Goal: Task Accomplishment & Management: Use online tool/utility

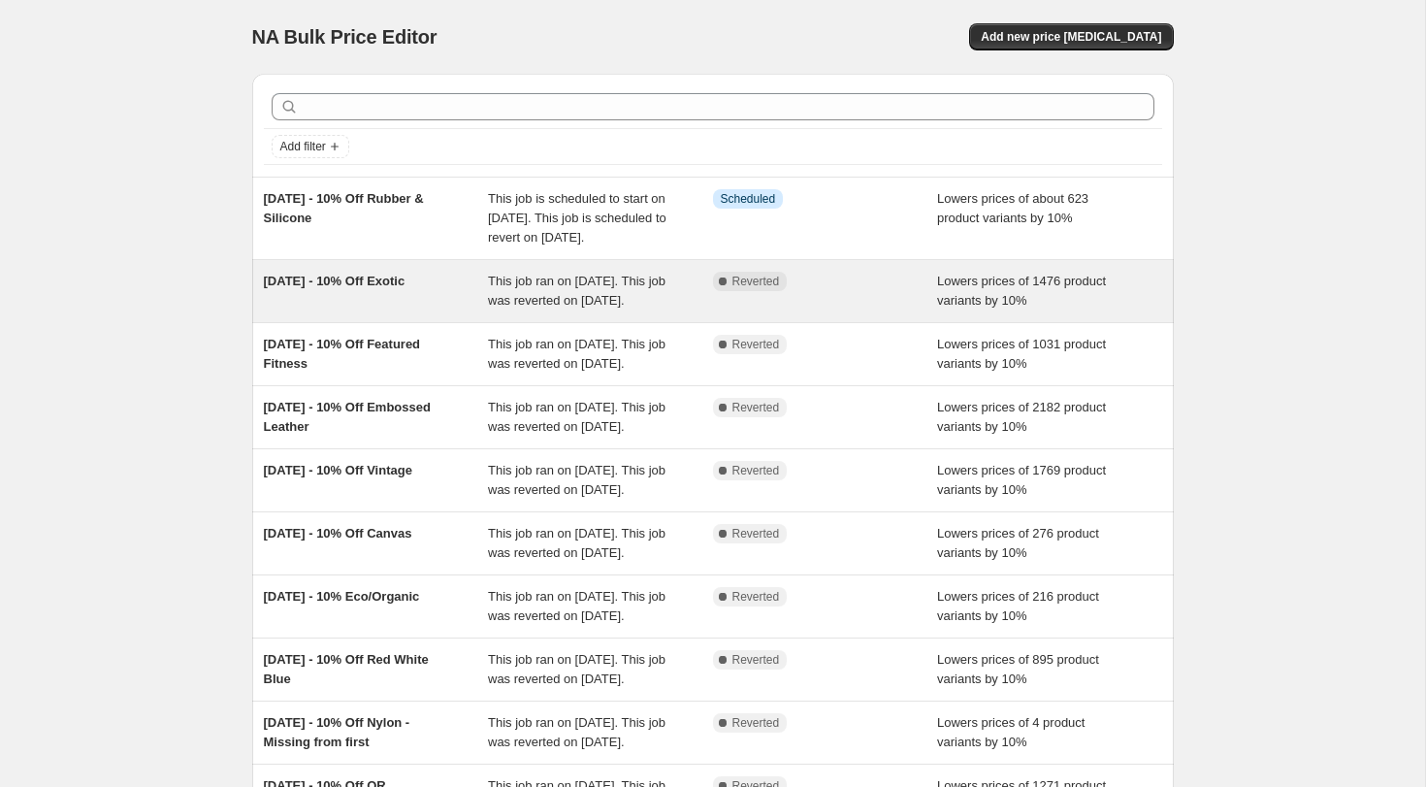
click at [594, 302] on span "This job ran on [DATE]. This job was reverted on [DATE]." at bounding box center [576, 290] width 177 height 34
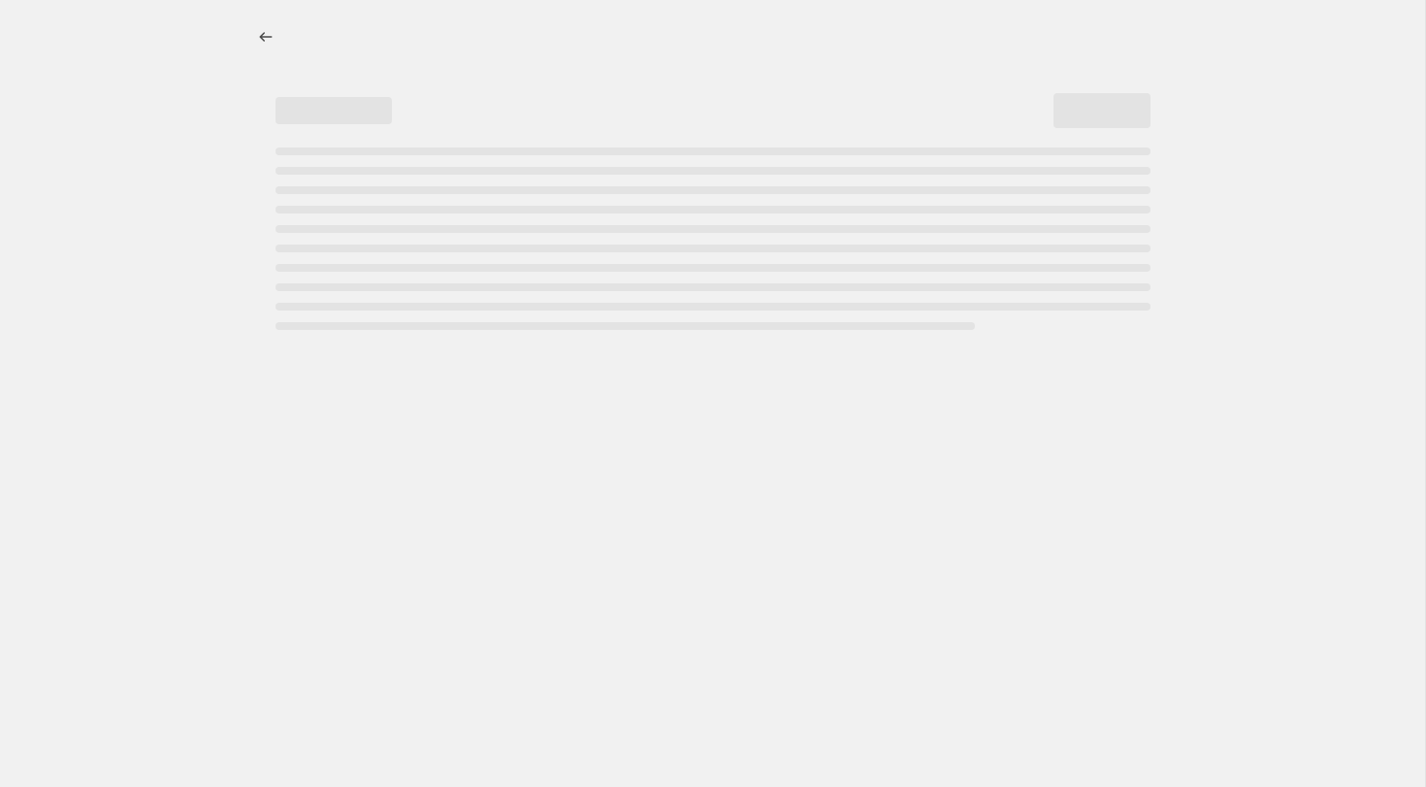
select select "percentage"
select select "tag"
select select "not_equal"
select select "vendor"
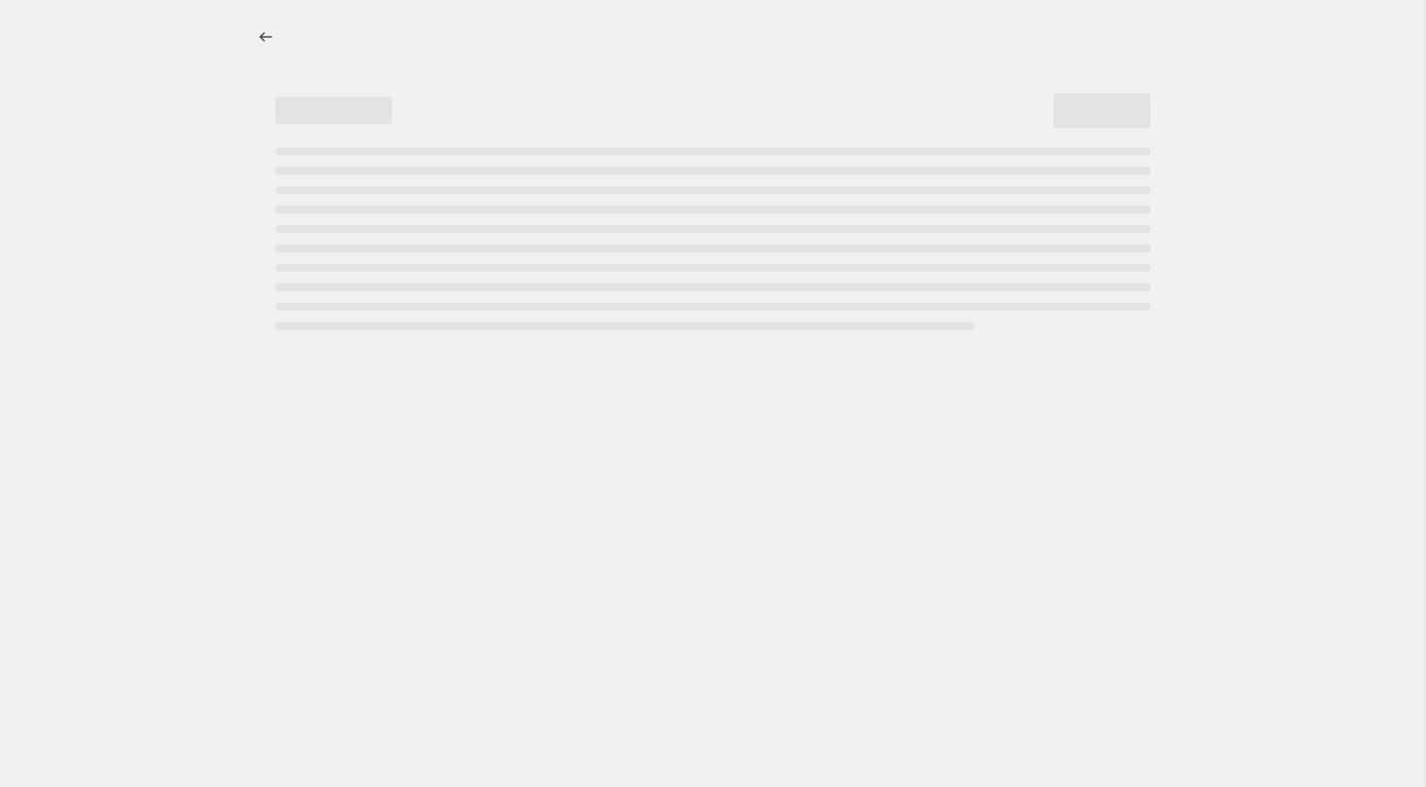
select select "not_equal"
select select "vendor"
select select "not_equal"
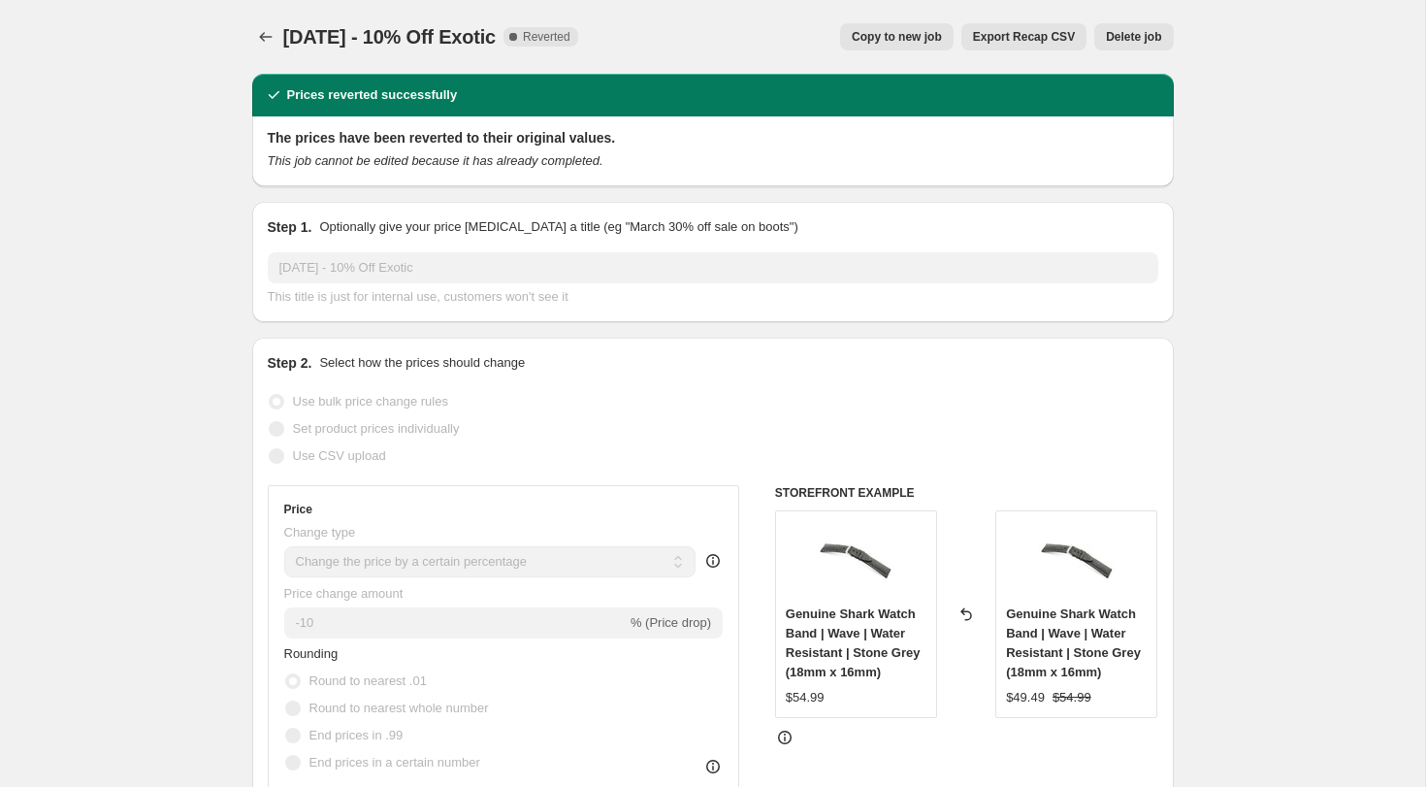
click at [892, 37] on span "Copy to new job" at bounding box center [896, 37] width 90 height 16
select select "percentage"
select select "tag"
select select "not_equal"
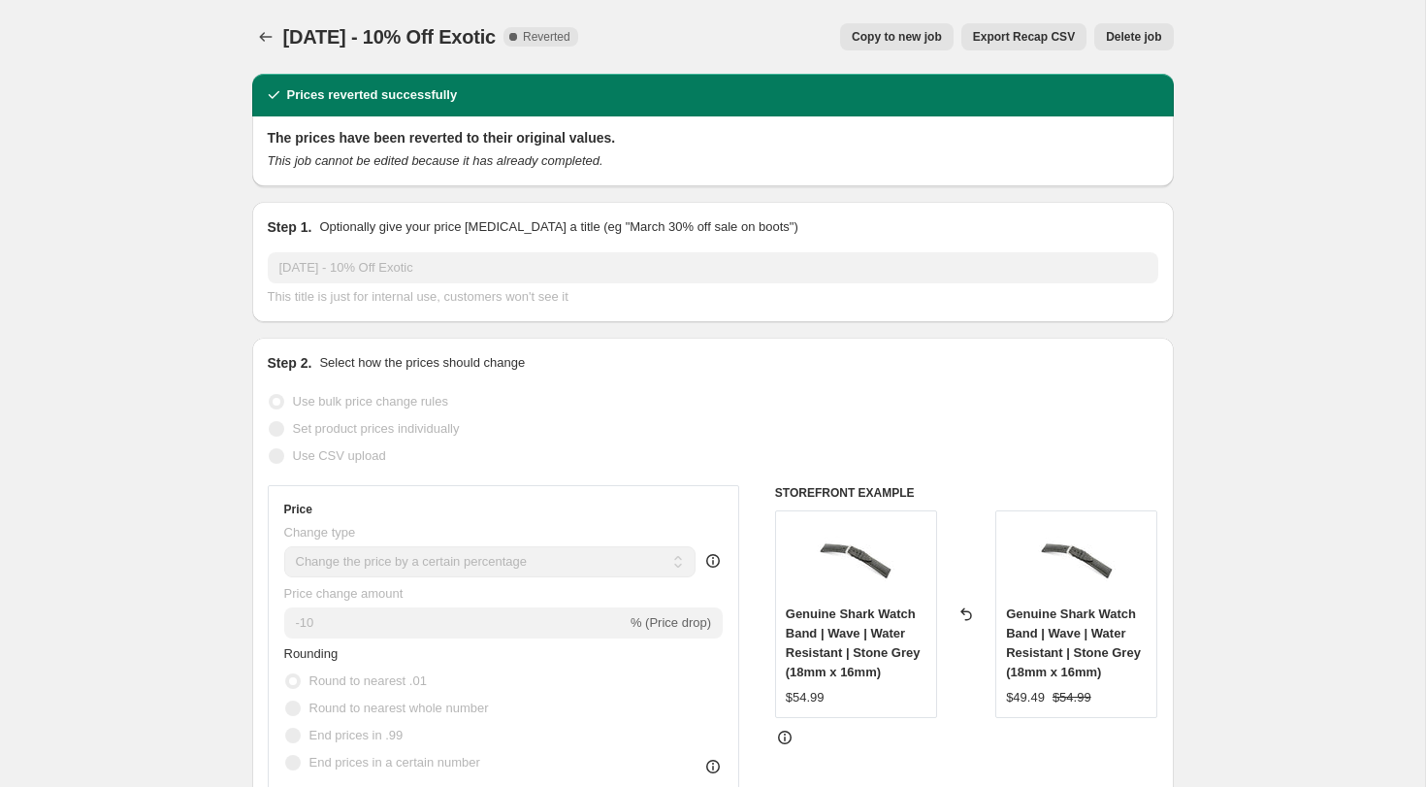
select select "vendor"
select select "not_equal"
select select "vendor"
select select "not_equal"
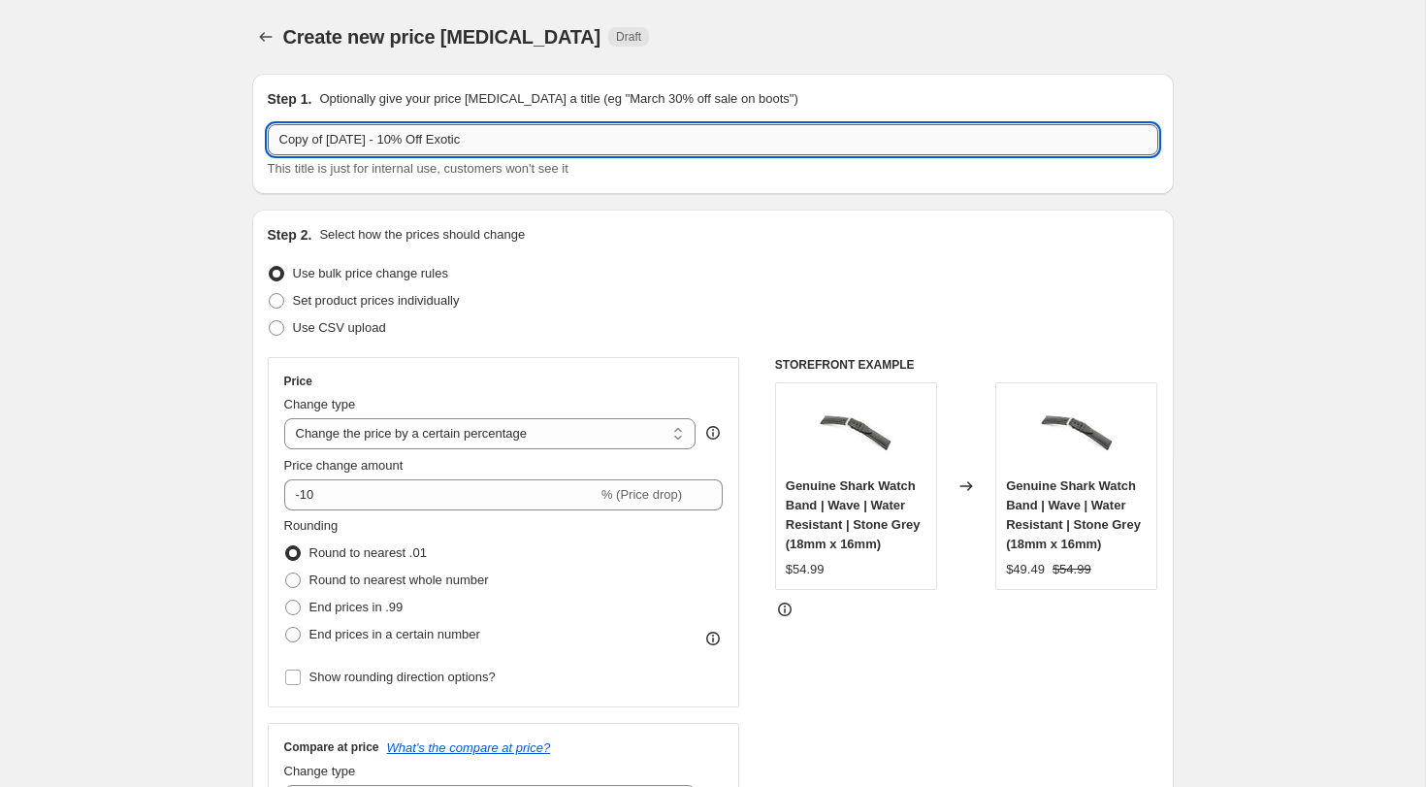
click at [289, 143] on input "Copy of 2025.08.14 - 10% Off Exotic" at bounding box center [713, 139] width 890 height 31
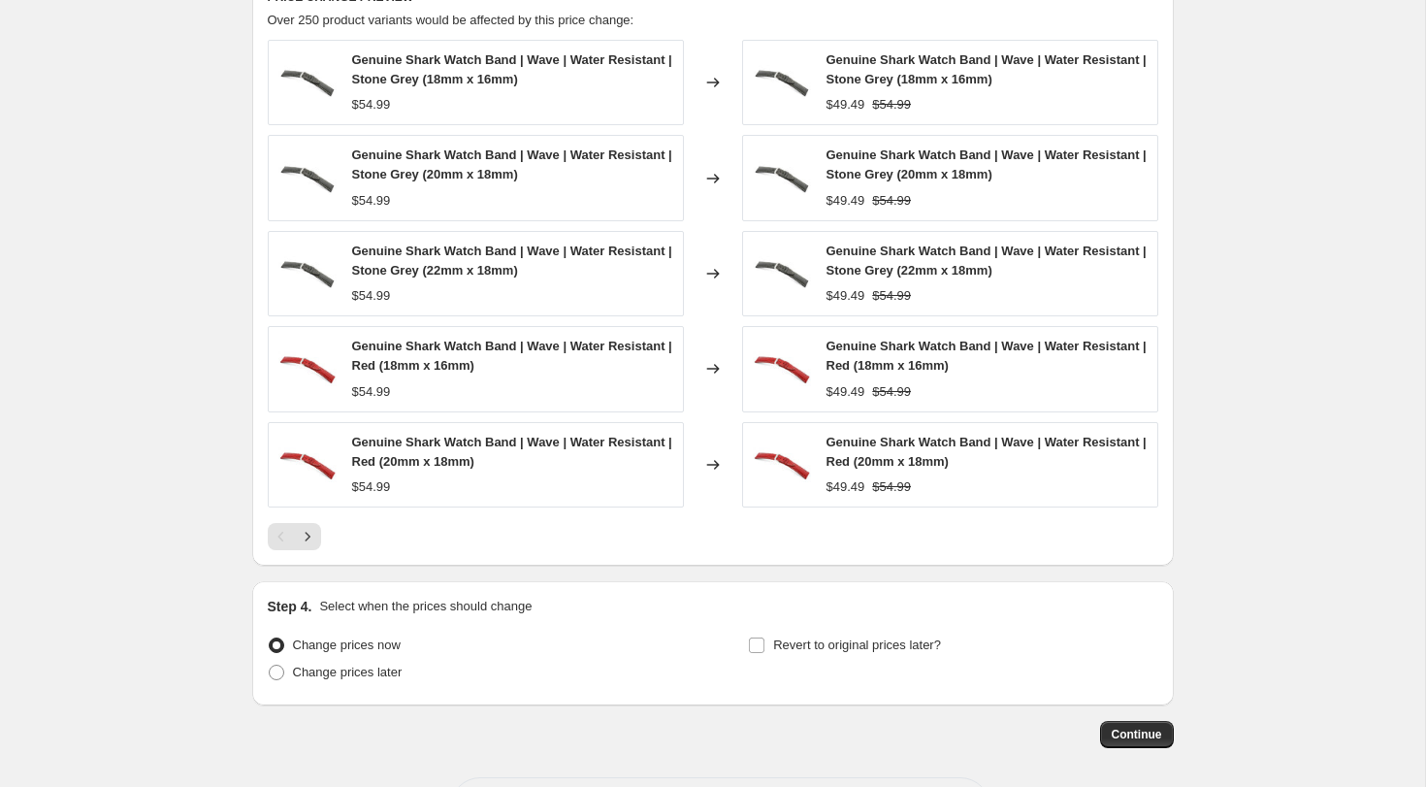
scroll to position [1638, 0]
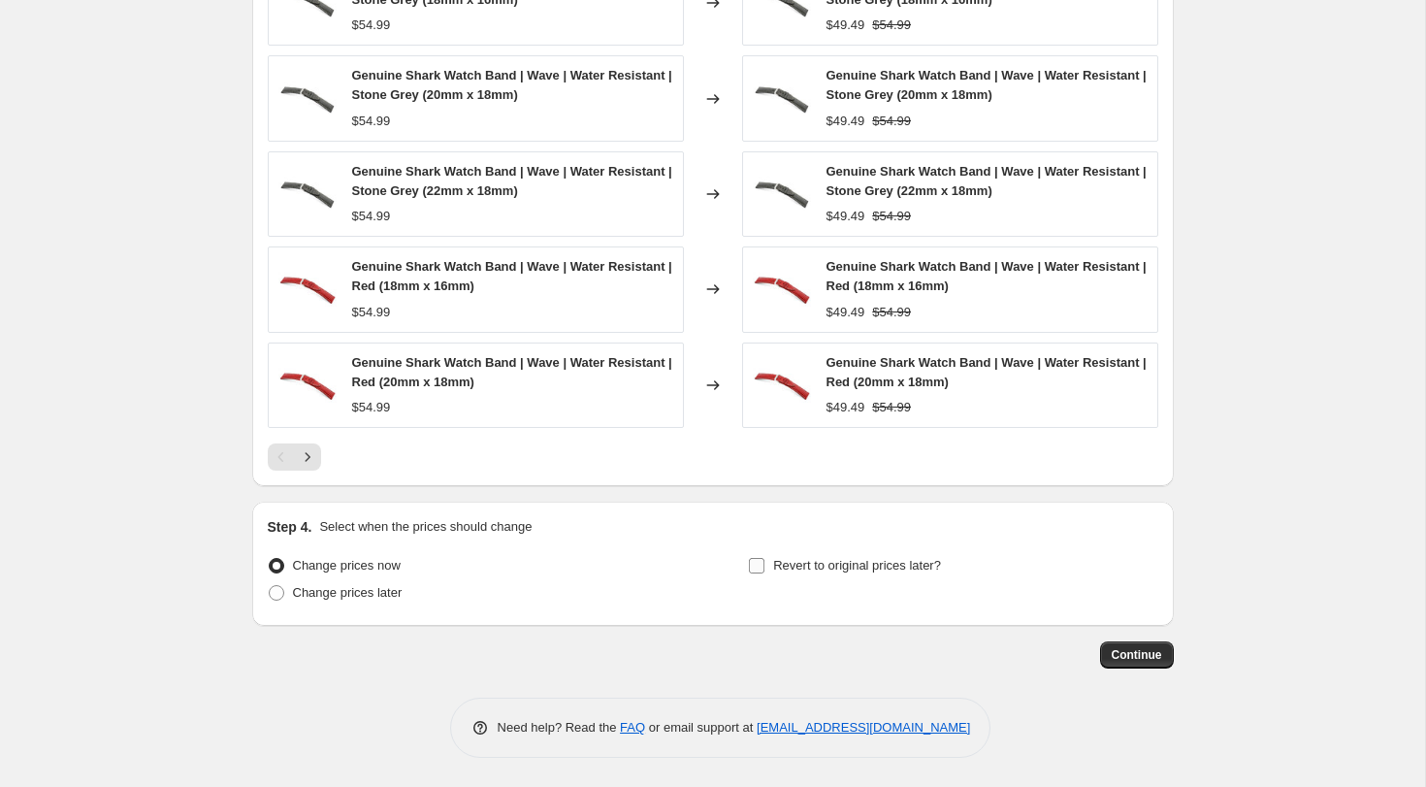
type input "Rerun of [DATE] - 10% Off Exotic"
click at [756, 563] on input "Revert to original prices later?" at bounding box center [757, 566] width 16 height 16
checkbox input "true"
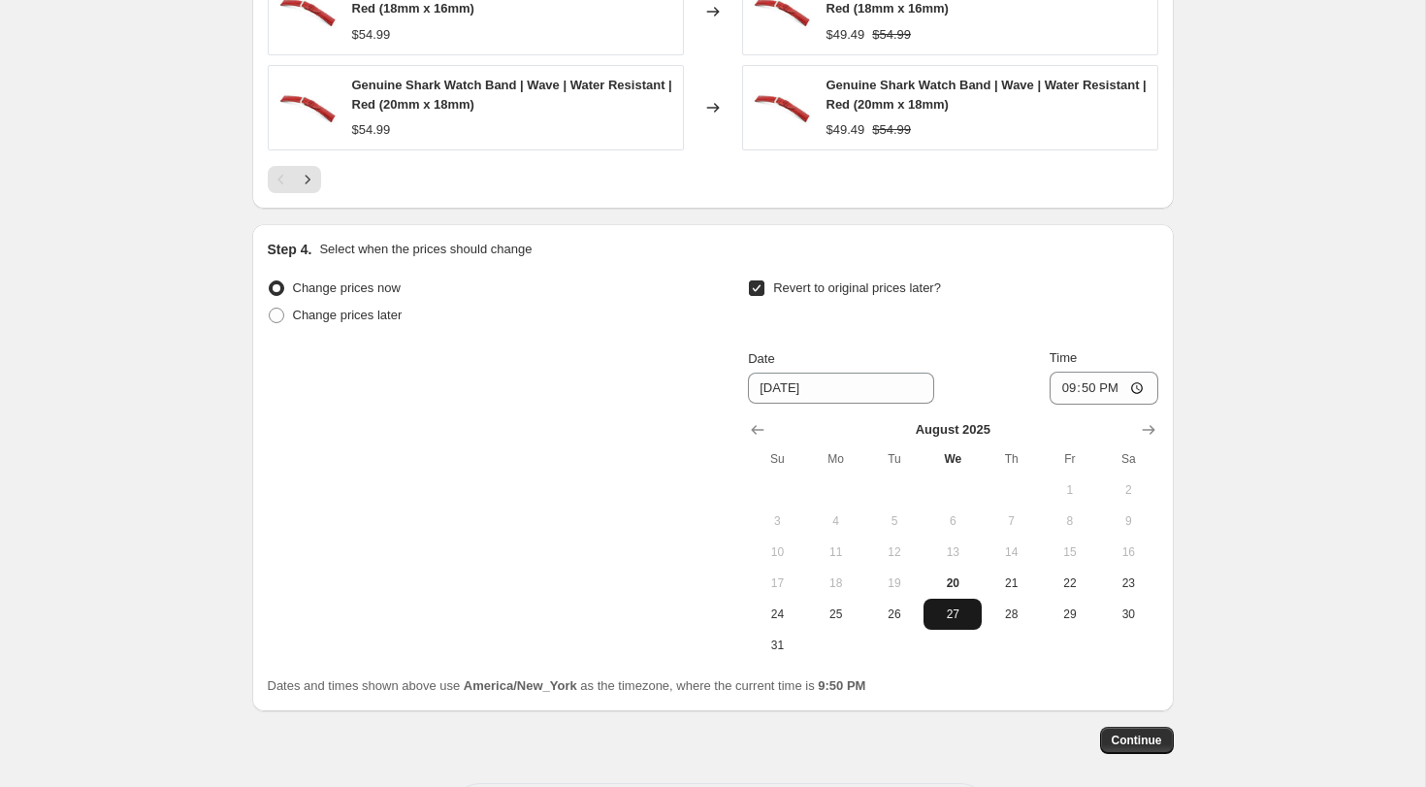
scroll to position [1917, 0]
click at [1010, 616] on span "28" at bounding box center [1010, 612] width 43 height 16
click at [977, 613] on button "27" at bounding box center [952, 611] width 58 height 31
click at [954, 576] on span "20" at bounding box center [952, 581] width 43 height 16
type input "[DATE]"
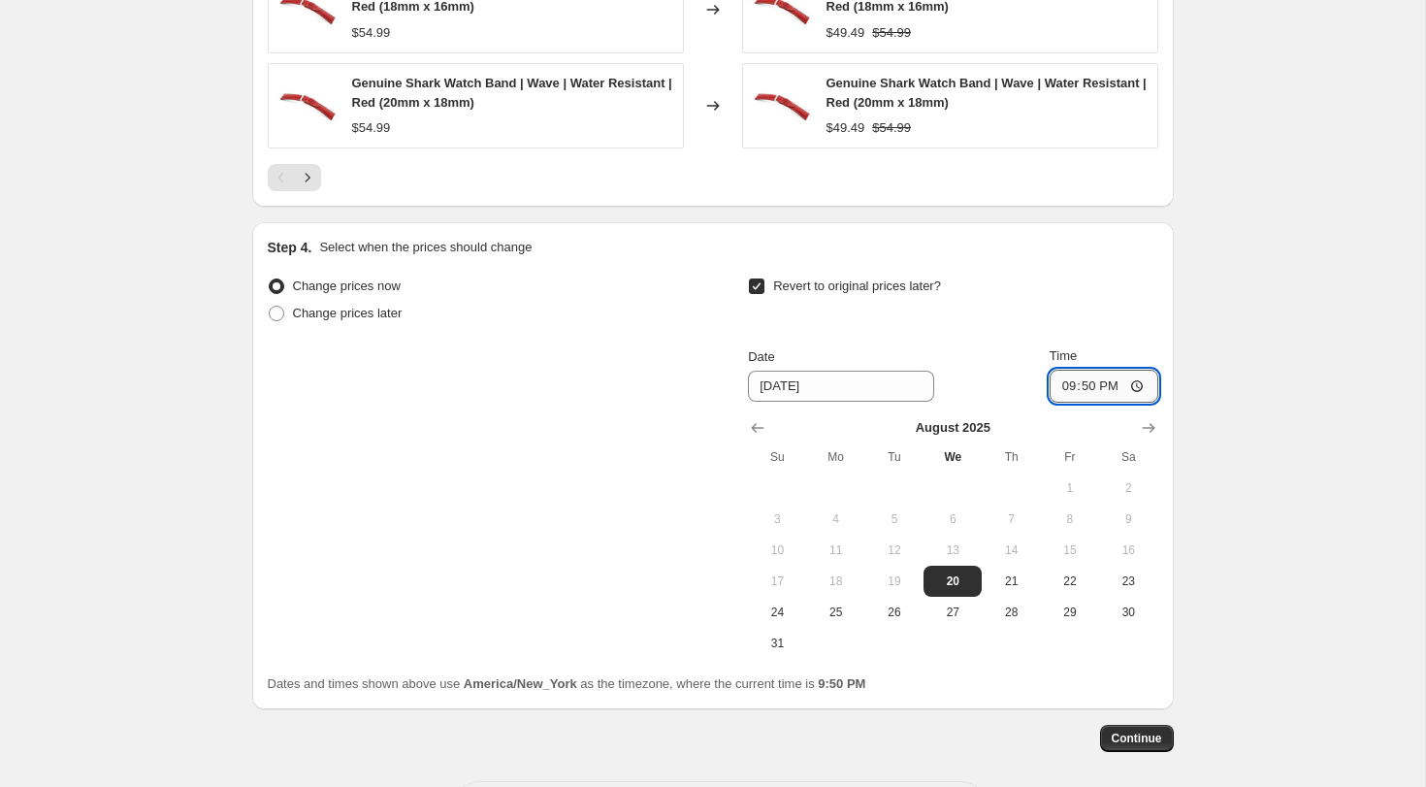
click at [1063, 386] on input "21:50" at bounding box center [1103, 385] width 109 height 33
type input "23:59"
click at [1066, 390] on input "23:59" at bounding box center [1103, 385] width 109 height 33
click at [1152, 736] on span "Continue" at bounding box center [1136, 738] width 50 height 16
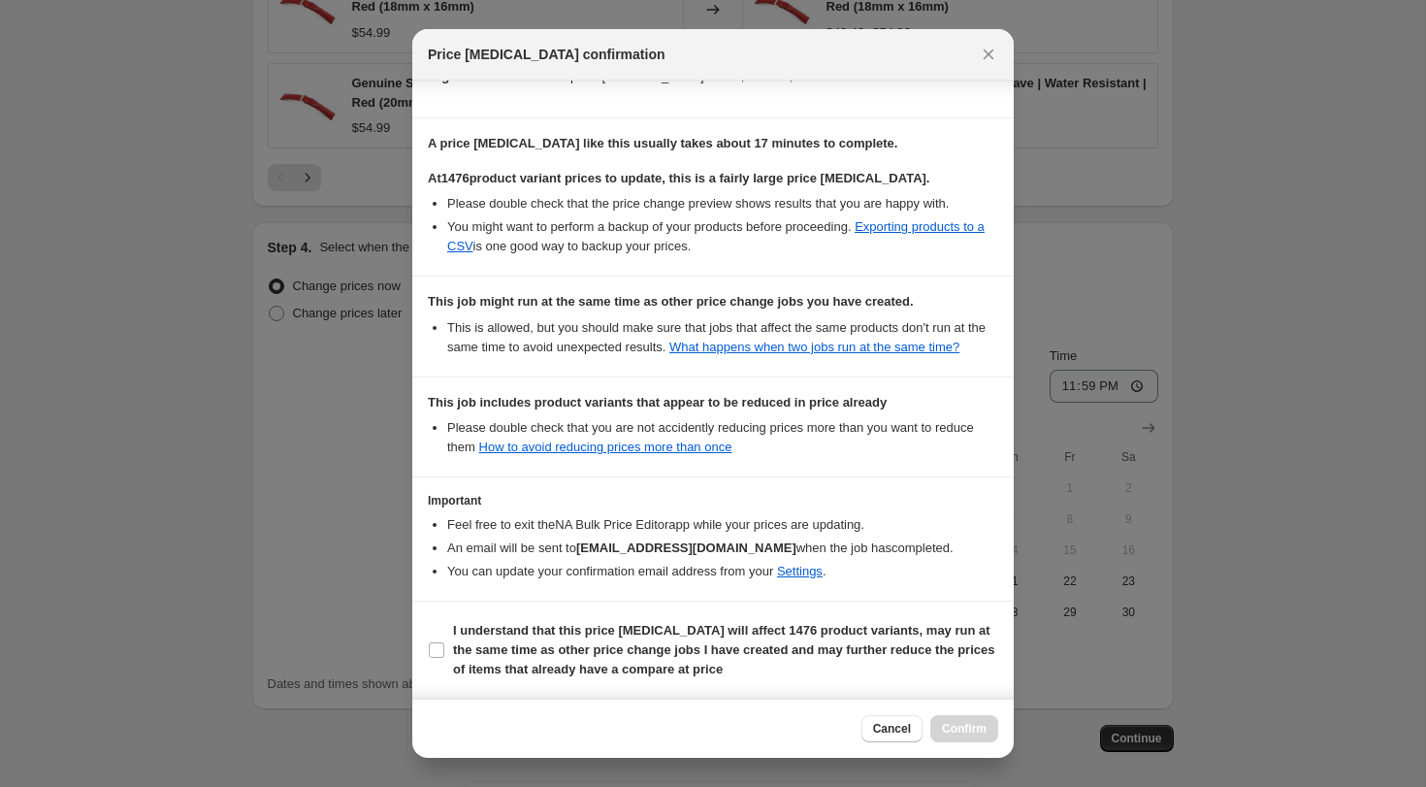
scroll to position [346, 0]
click at [435, 648] on input "I understand that this price change job will affect 1476 product variants, may …" at bounding box center [437, 650] width 16 height 16
checkbox input "true"
click at [972, 728] on span "Confirm" at bounding box center [964, 729] width 45 height 16
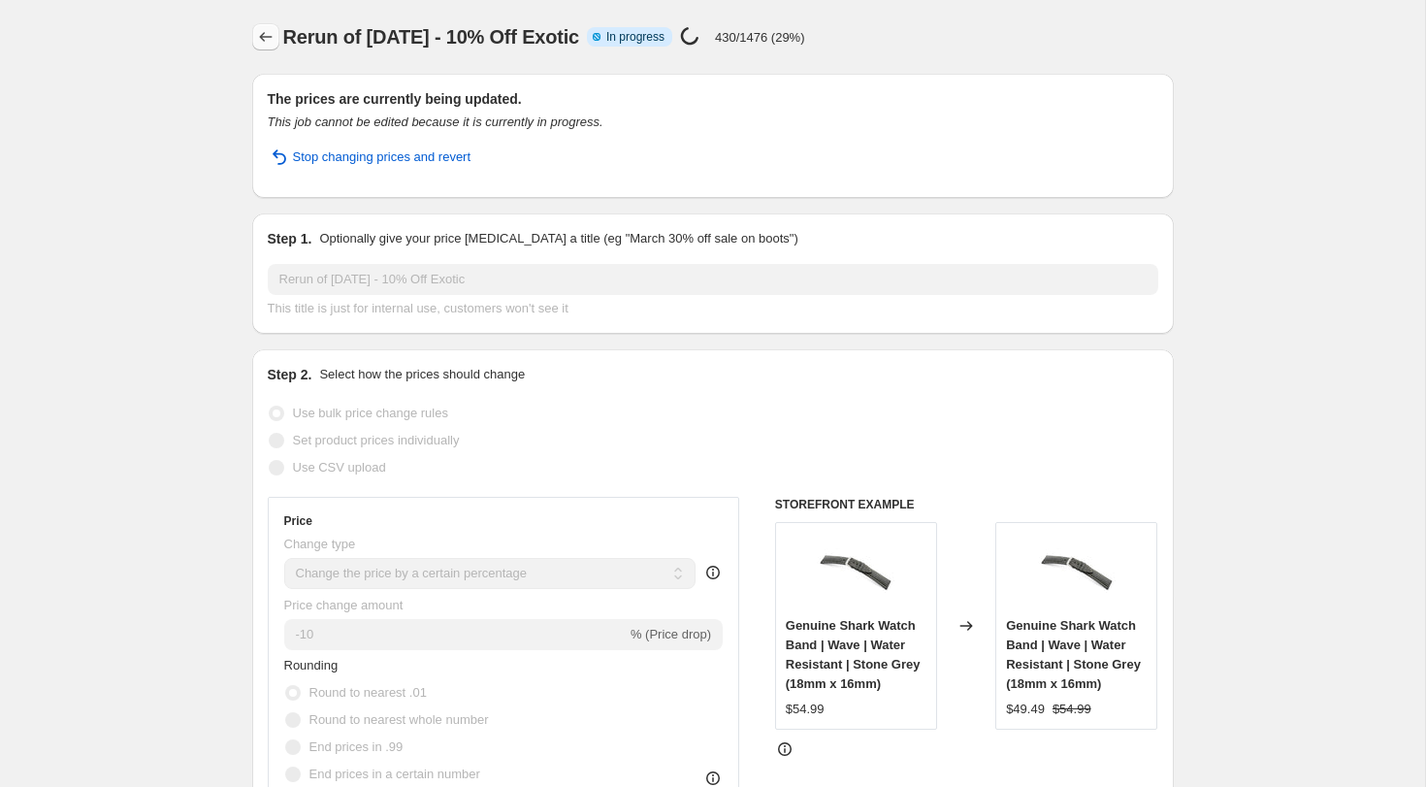
click at [263, 37] on icon "Price change jobs" at bounding box center [265, 36] width 19 height 19
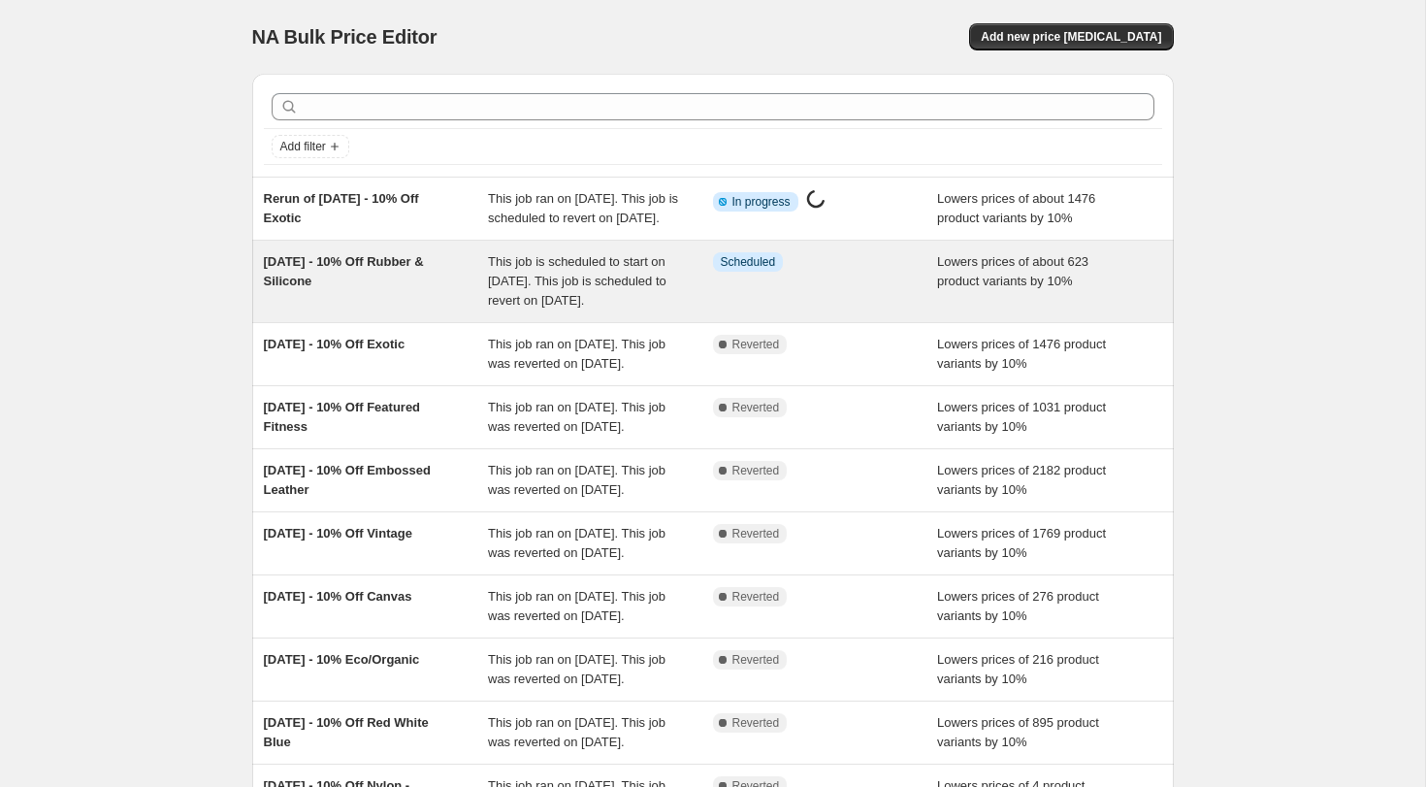
click at [582, 290] on div "This job is scheduled to start on [DATE]. This job is scheduled to revert on [D…" at bounding box center [600, 281] width 225 height 58
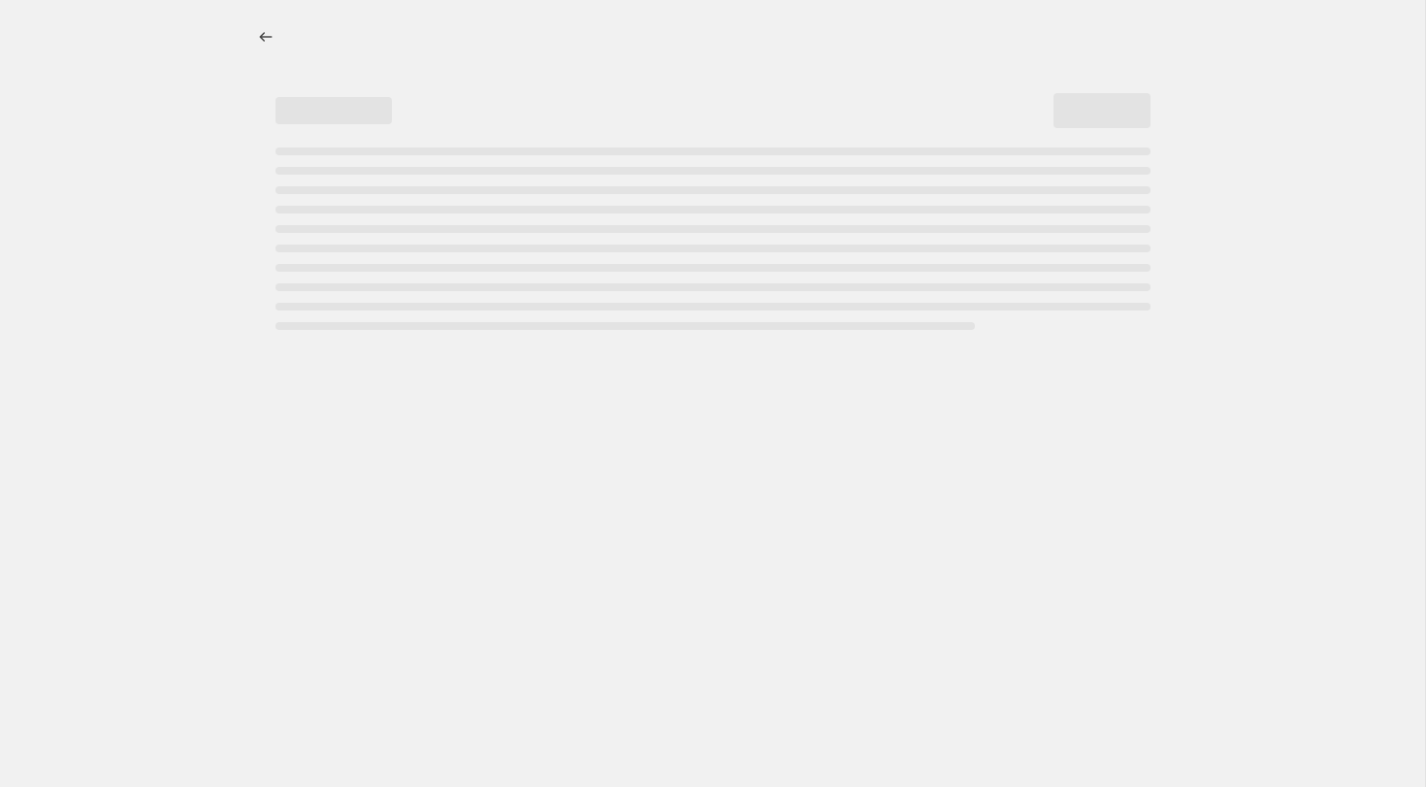
select select "percentage"
select select "tag"
select select "not_equal"
select select "vendor"
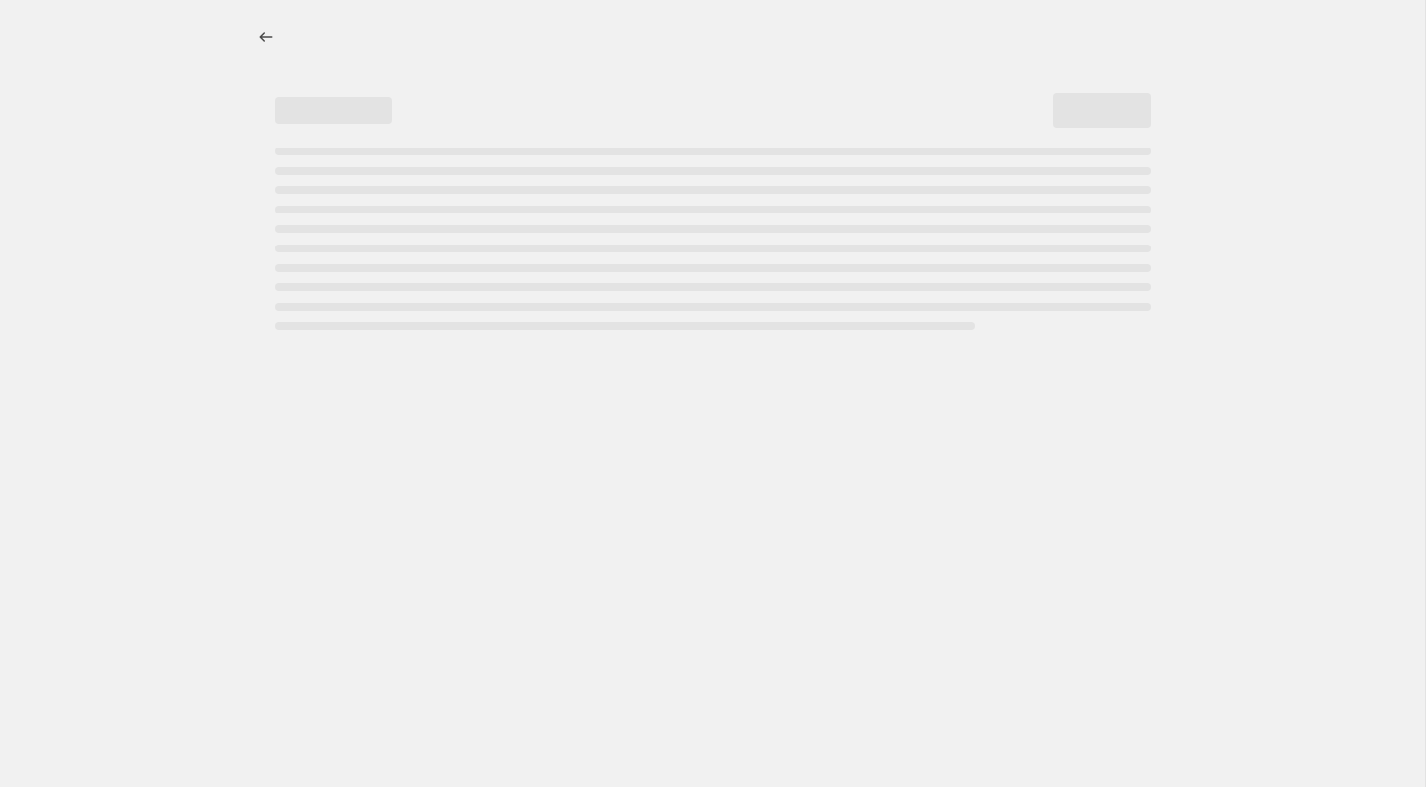
select select "not_equal"
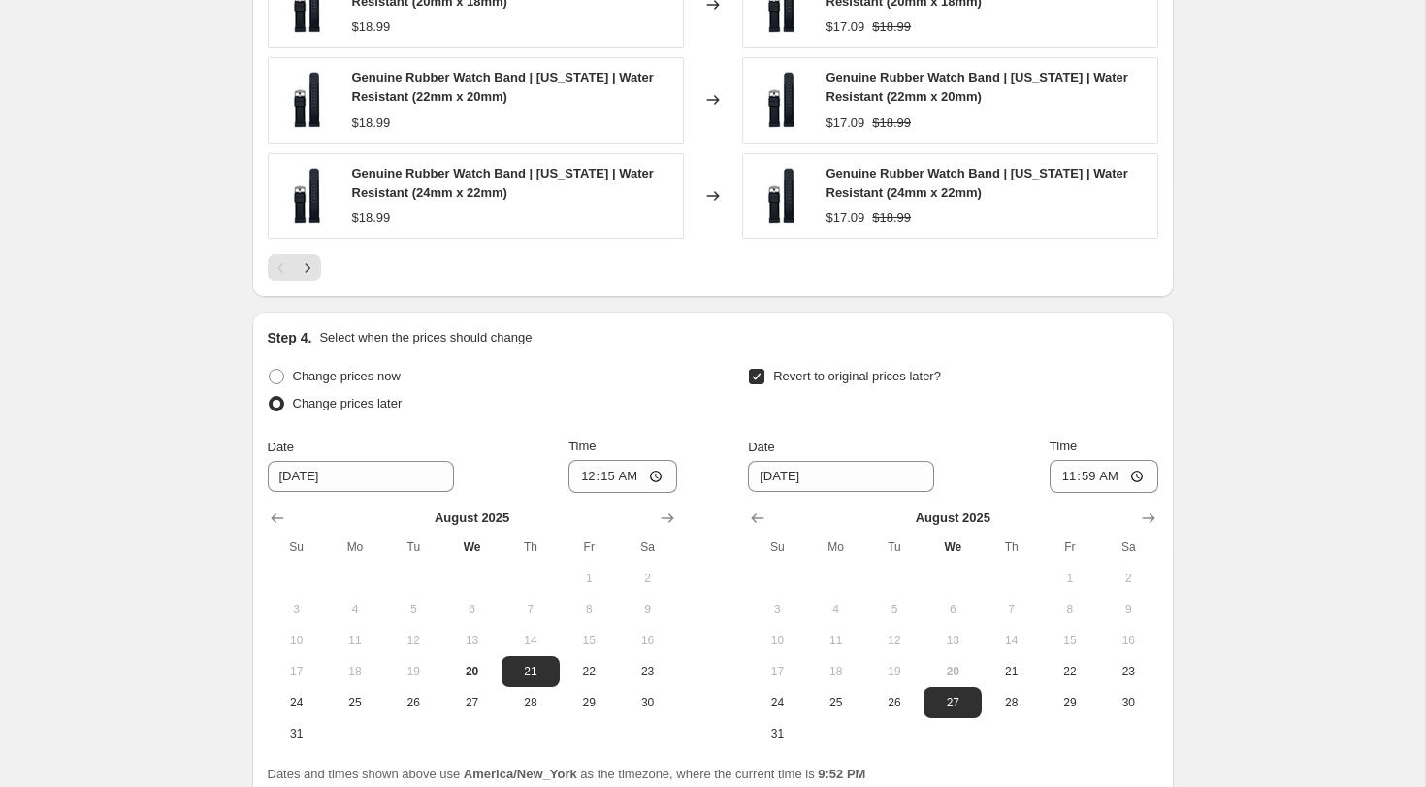
scroll to position [2076, 0]
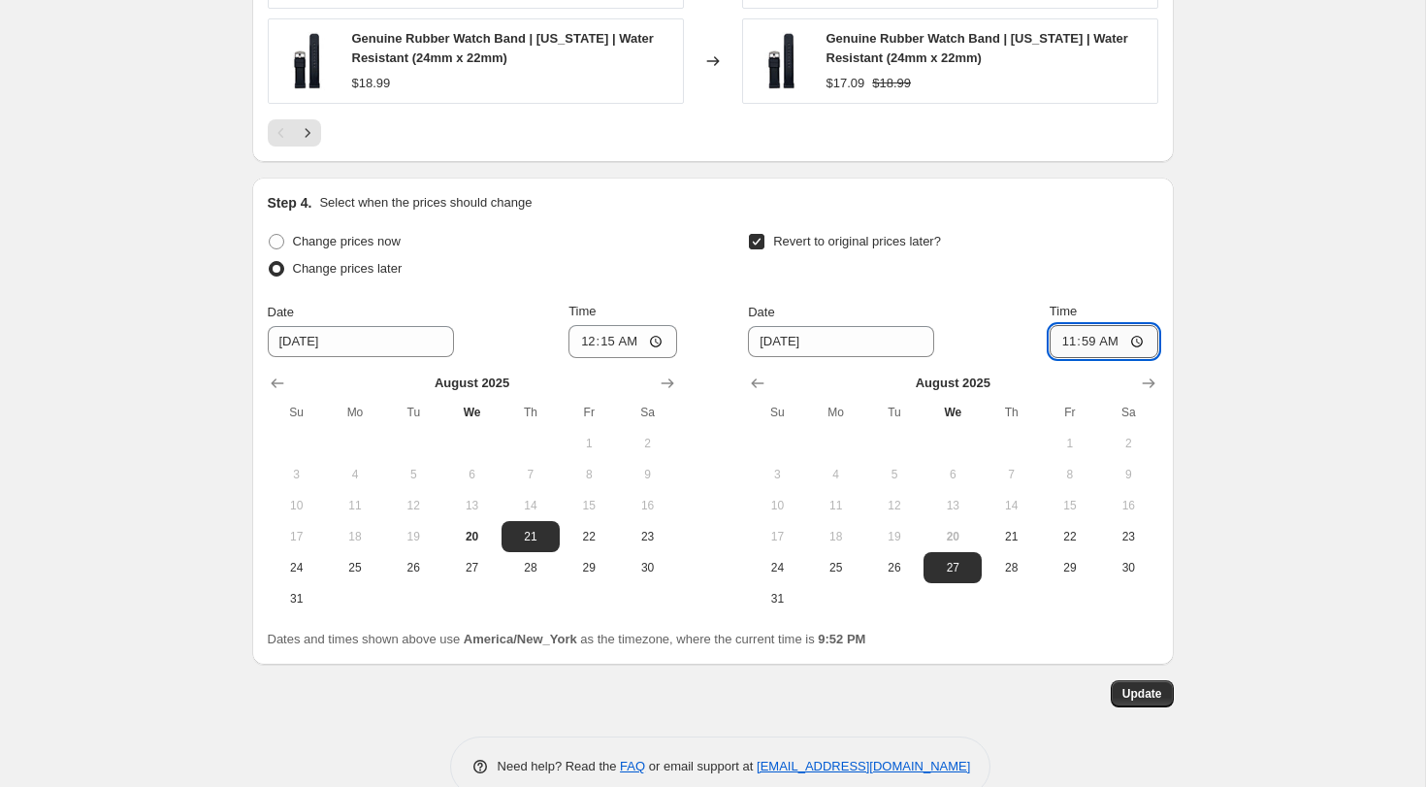
click at [1109, 325] on input "11:59" at bounding box center [1103, 341] width 109 height 33
type input "23:59"
click at [1152, 686] on span "Update" at bounding box center [1142, 694] width 40 height 16
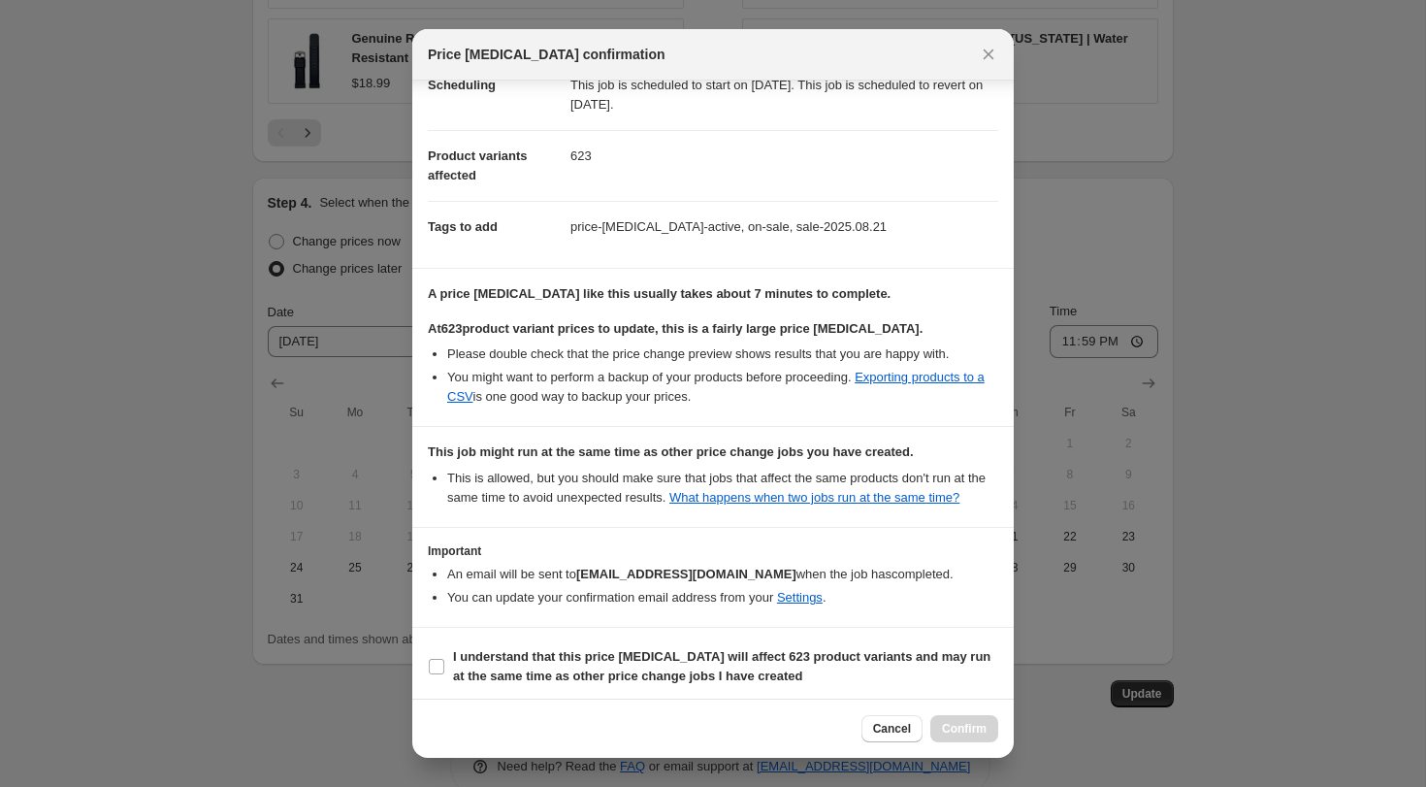
scroll to position [204, 0]
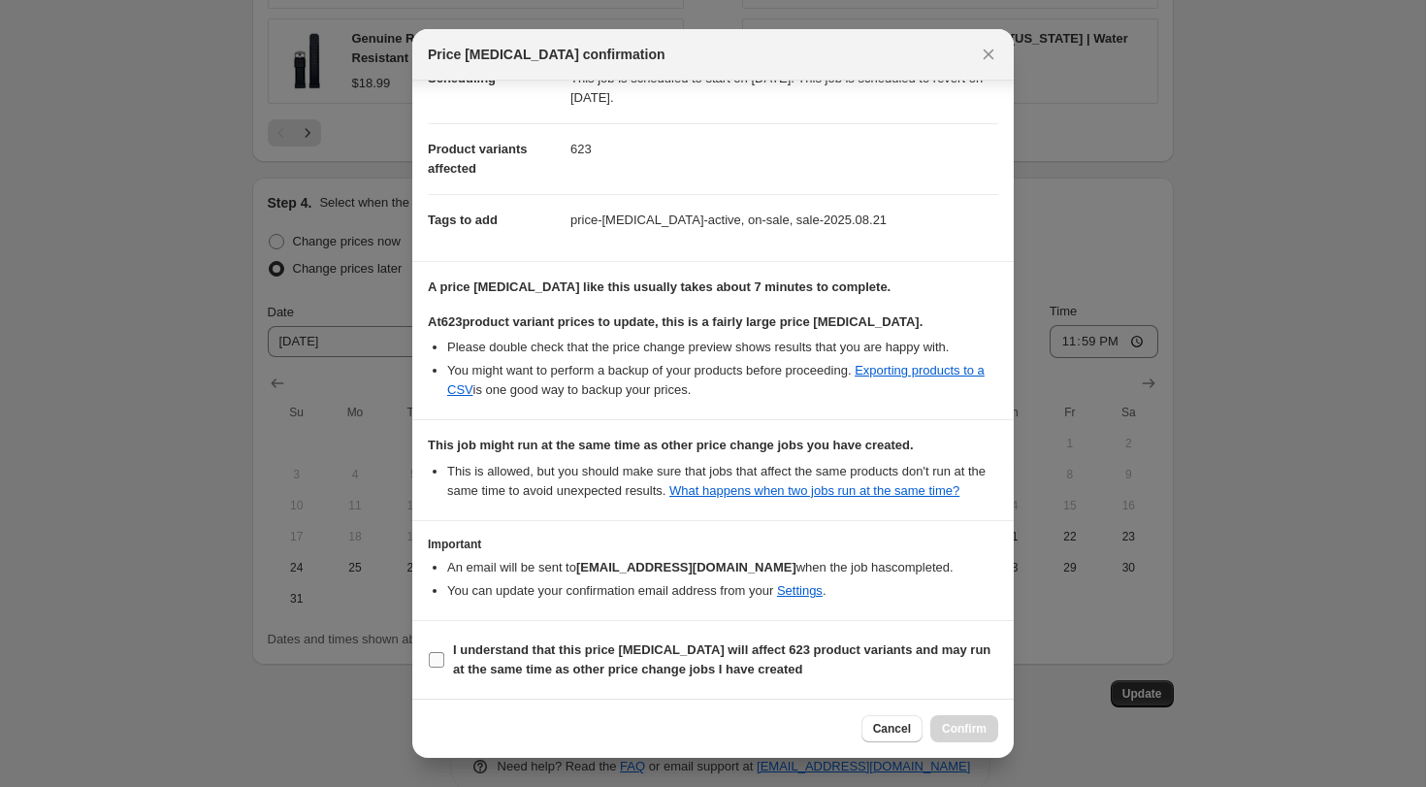
drag, startPoint x: 435, startPoint y: 658, endPoint x: 504, endPoint y: 668, distance: 69.5
click at [435, 658] on input "I understand that this price change job will affect 623 product variants and ma…" at bounding box center [437, 660] width 16 height 16
checkbox input "true"
click at [966, 729] on span "Confirm" at bounding box center [964, 729] width 45 height 16
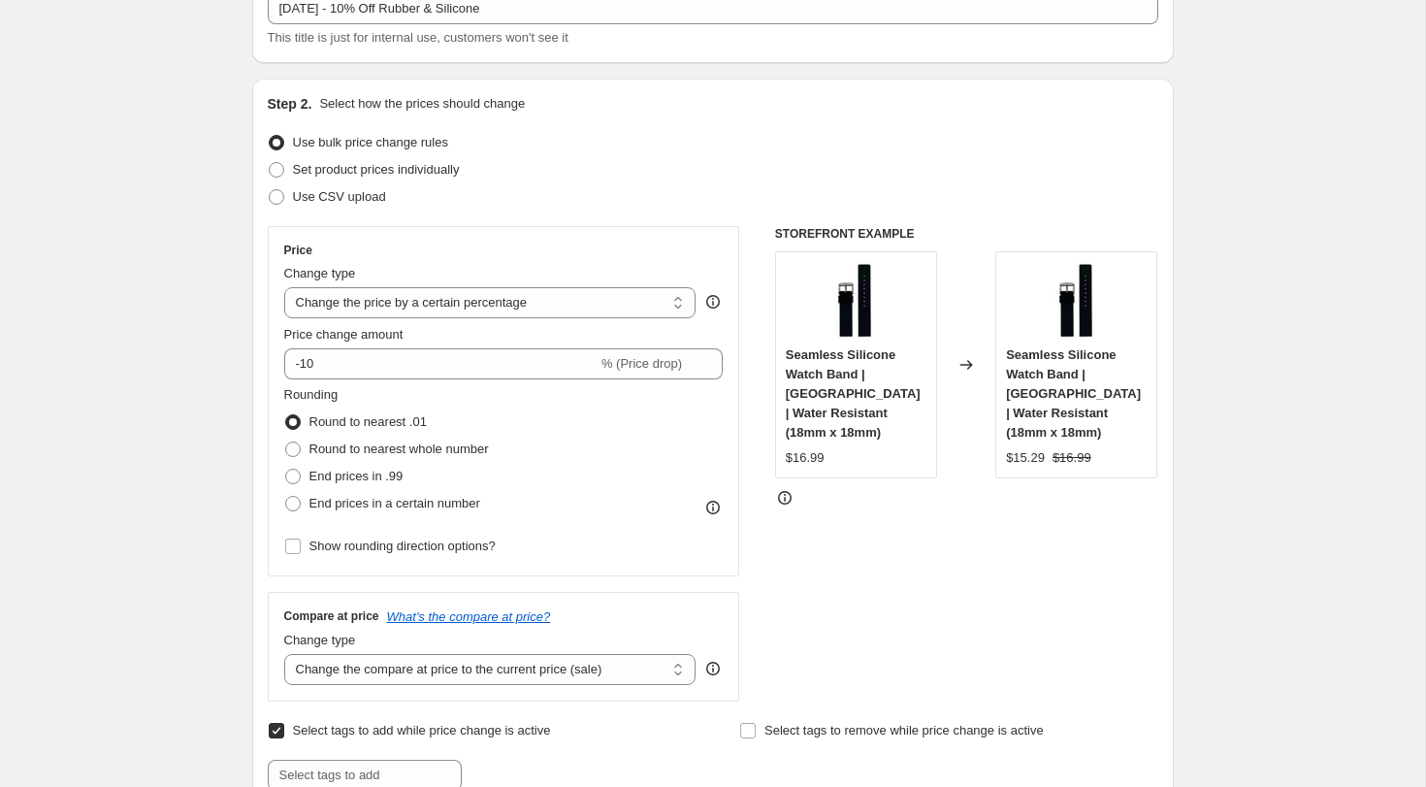
scroll to position [0, 0]
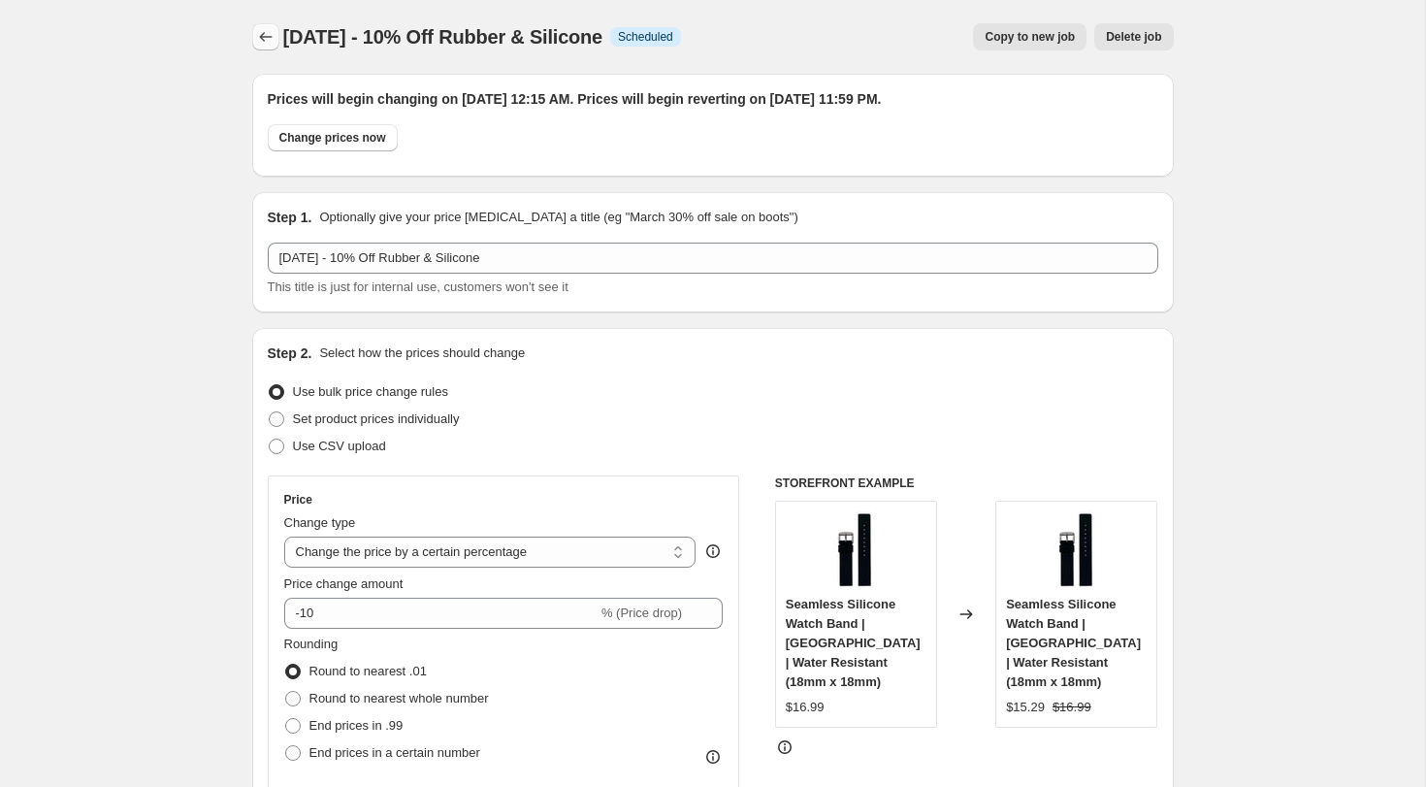
click at [269, 38] on icon "Price change jobs" at bounding box center [265, 36] width 19 height 19
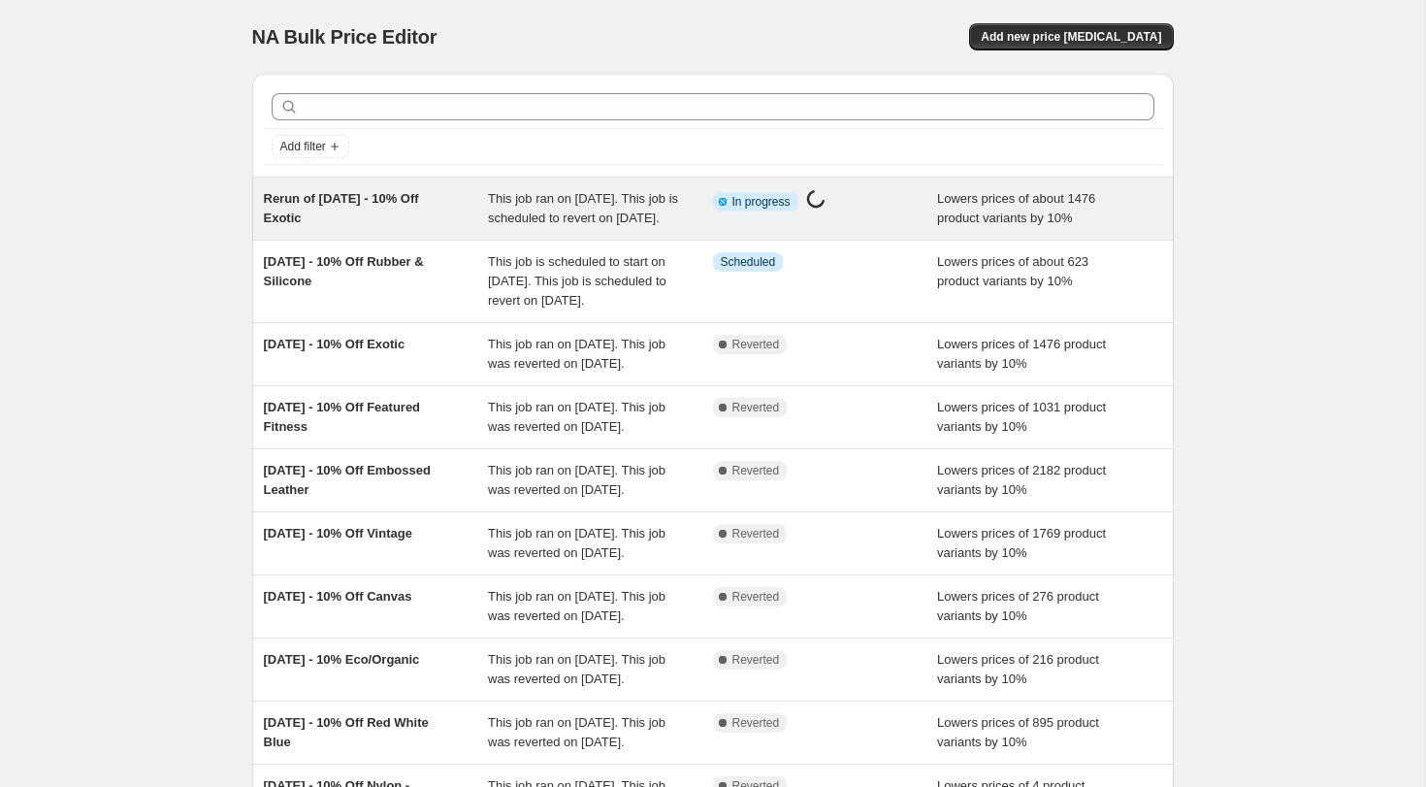
click at [595, 214] on span "This job ran on [DATE]. This job is scheduled to revert on [DATE]." at bounding box center [583, 208] width 190 height 34
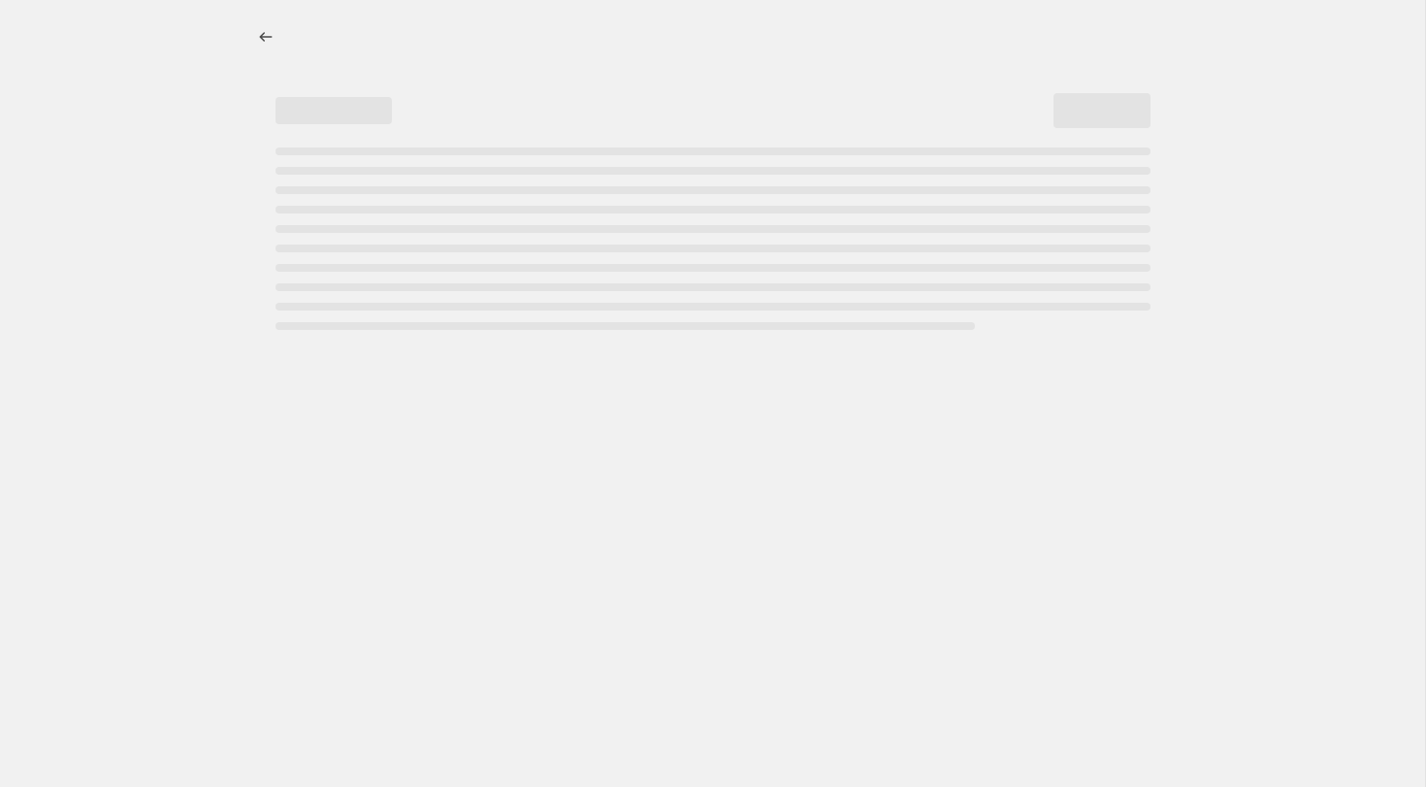
select select "percentage"
select select "not_equal"
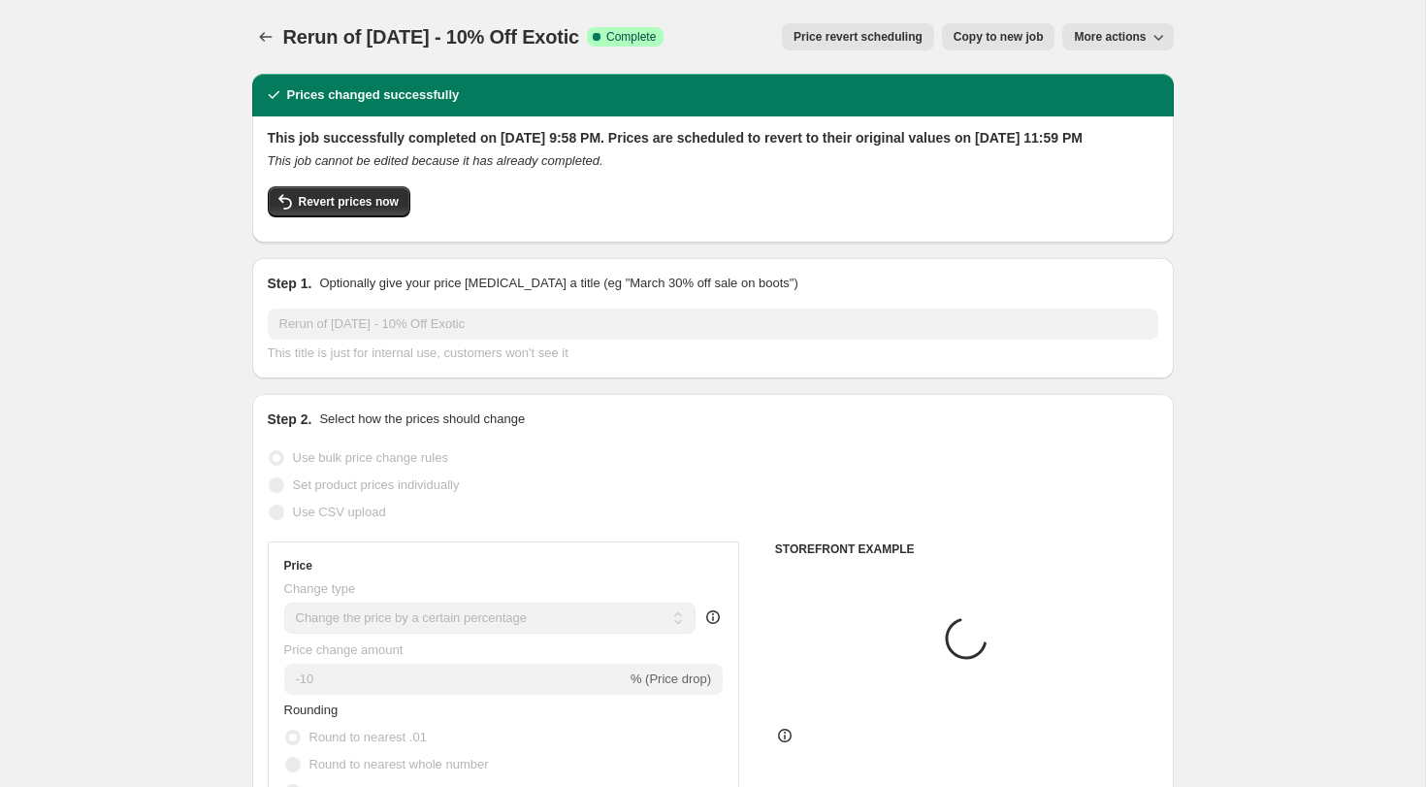
select select "tag"
select select "vendor"
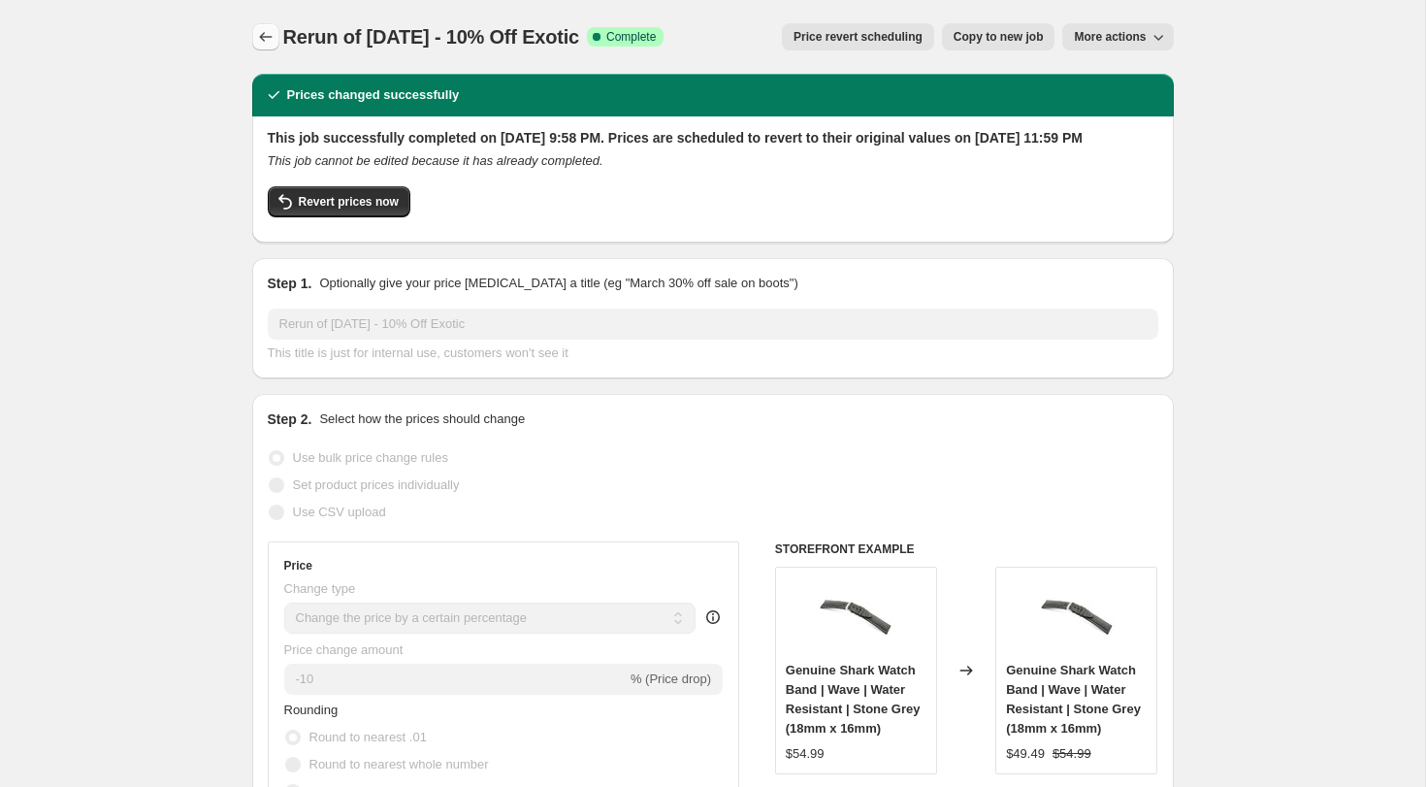
click at [270, 38] on icon "Price change jobs" at bounding box center [265, 36] width 19 height 19
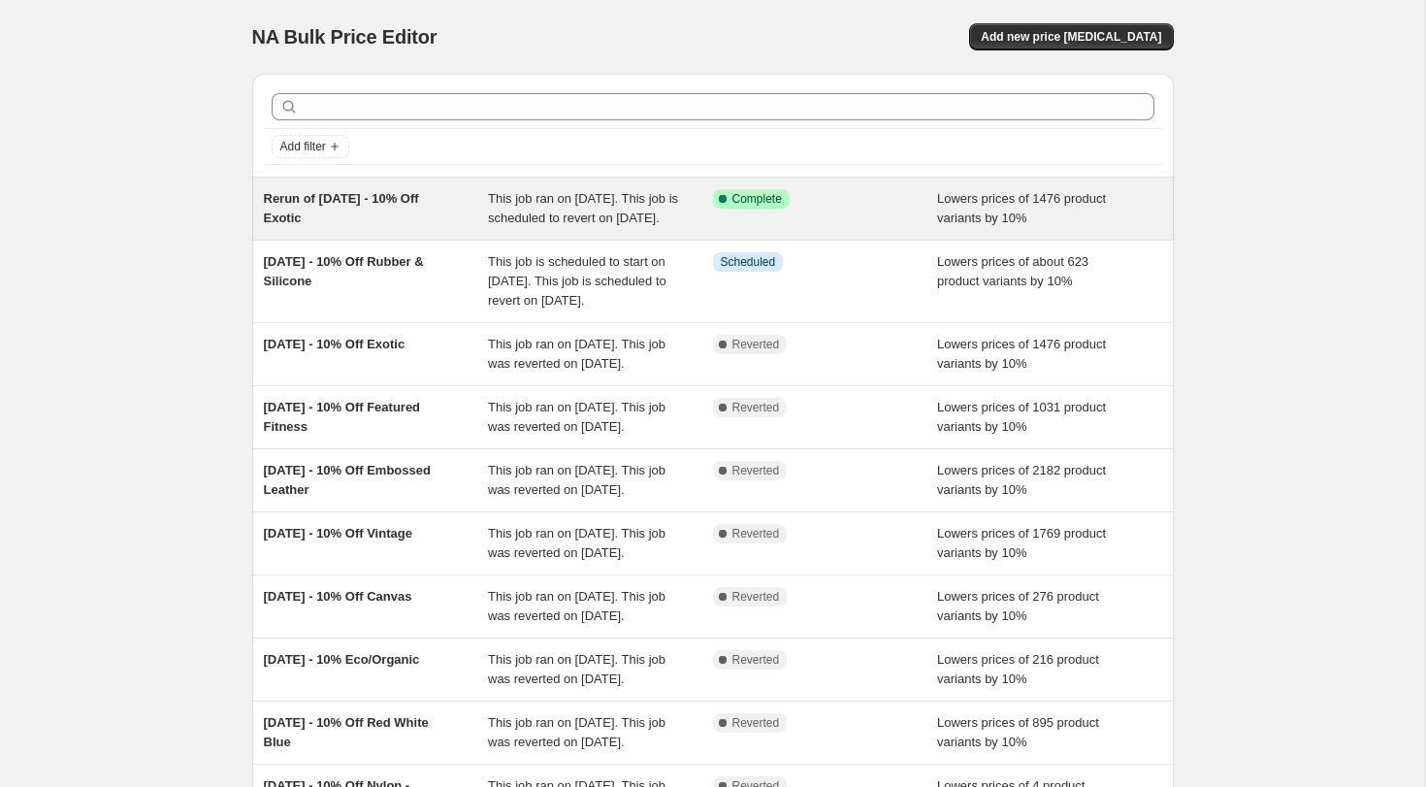
click at [385, 205] on span "Rerun of [DATE] - 10% Off Exotic" at bounding box center [341, 208] width 155 height 34
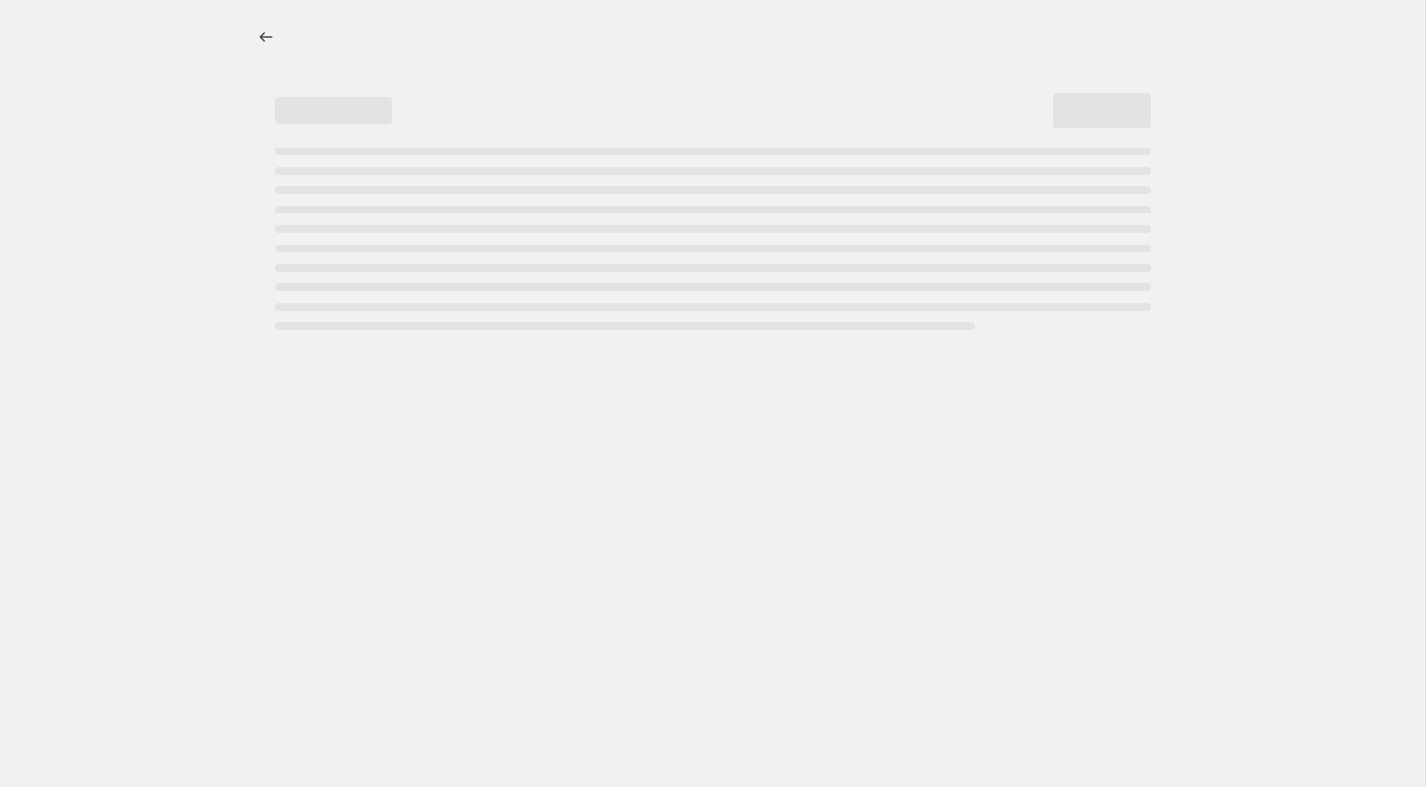
select select "percentage"
select select "tag"
select select "not_equal"
select select "vendor"
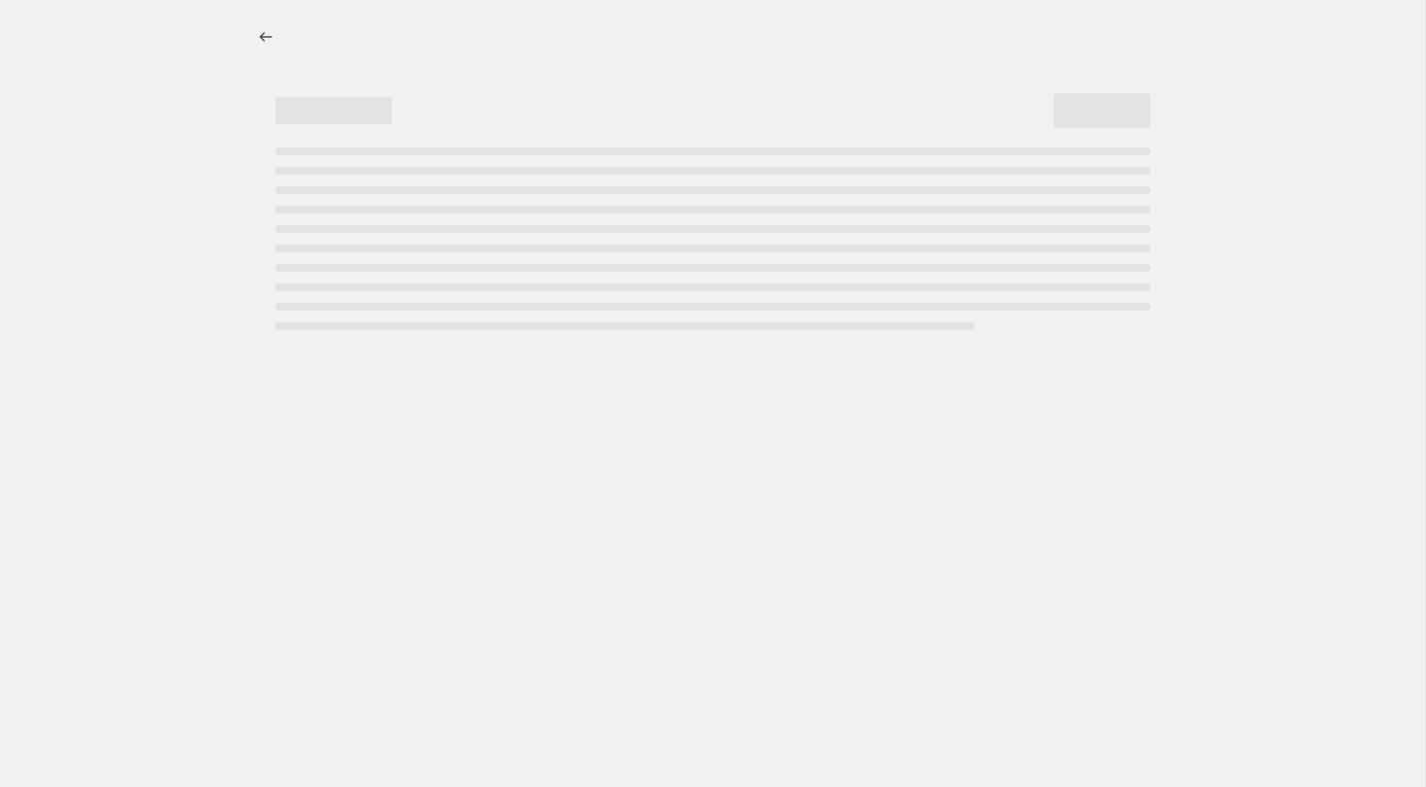
select select "not_equal"
select select "vendor"
select select "not_equal"
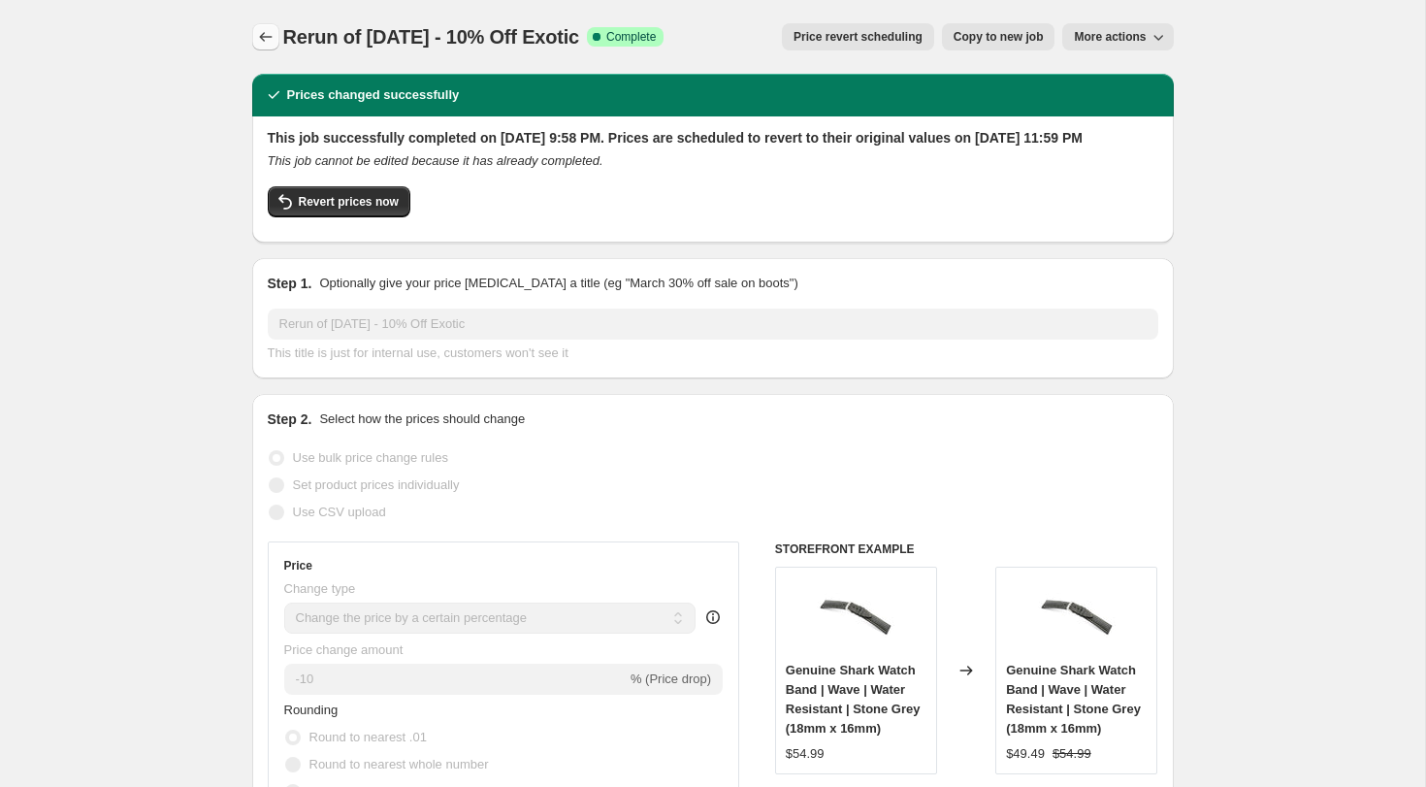
click at [268, 38] on icon "Price change jobs" at bounding box center [265, 36] width 19 height 19
